Goal: Task Accomplishment & Management: Manage account settings

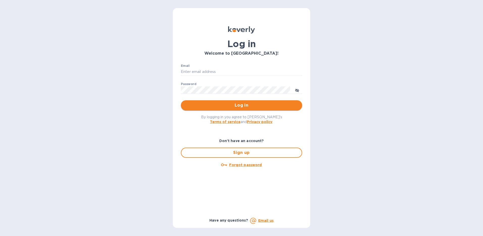
type input "[EMAIL_ADDRESS][DOMAIN_NAME]"
click at [246, 104] on span "Log in" at bounding box center [241, 105] width 113 height 6
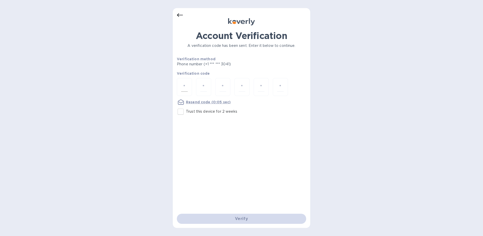
click at [187, 87] on input "number" at bounding box center [184, 86] width 7 height 9
type input "9"
type input "0"
type input "6"
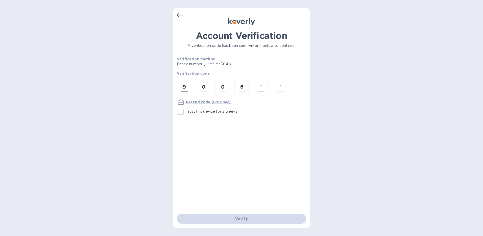
type input "9"
type input "0"
